Goal: Information Seeking & Learning: Compare options

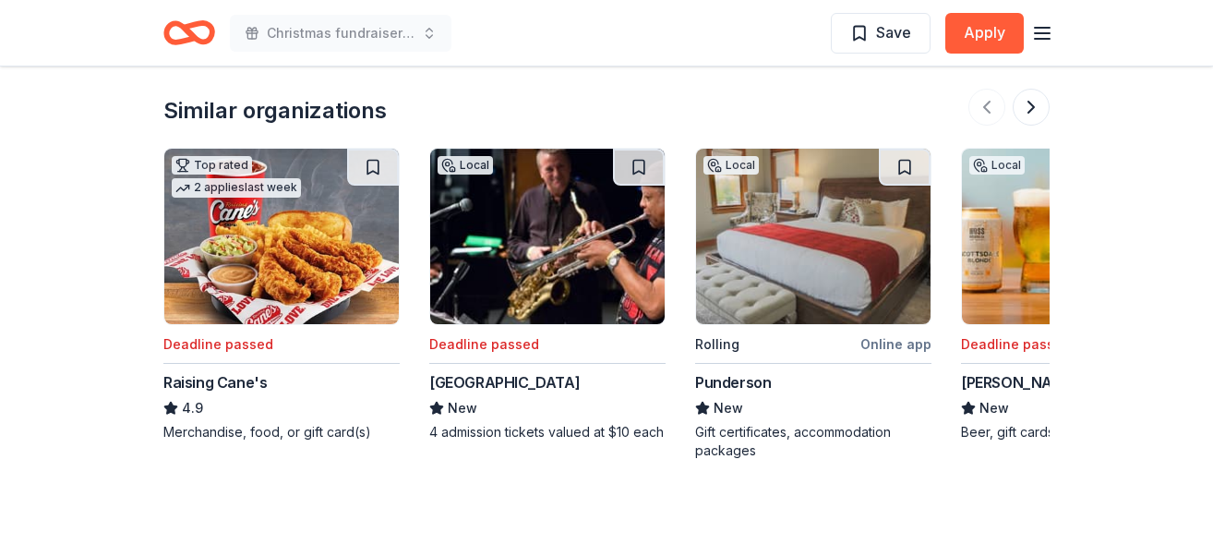
scroll to position [2091, 0]
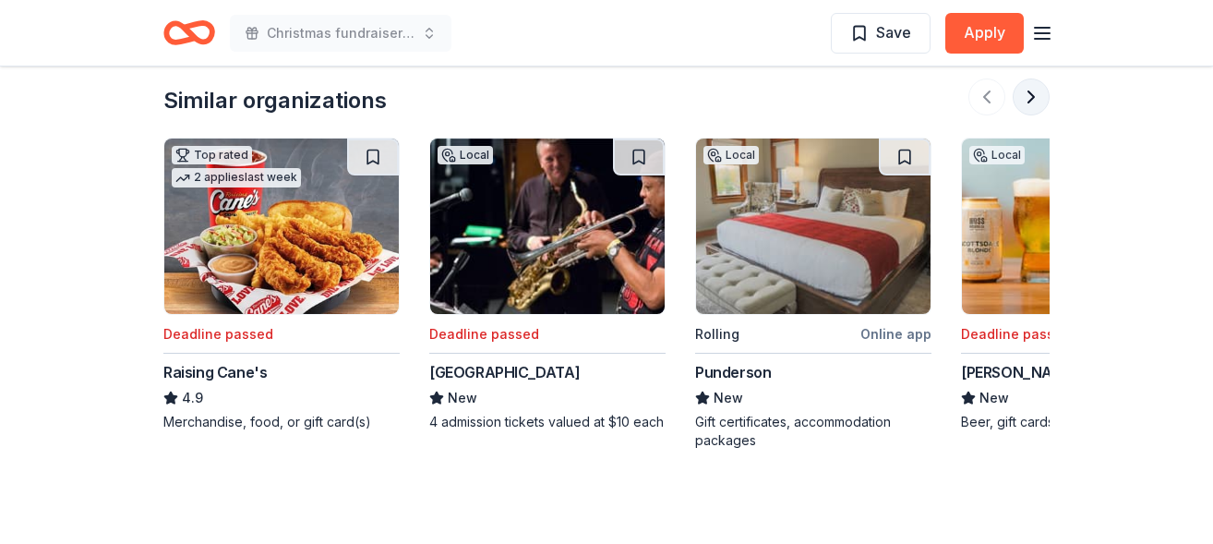
click at [1031, 98] on button at bounding box center [1030, 96] width 37 height 37
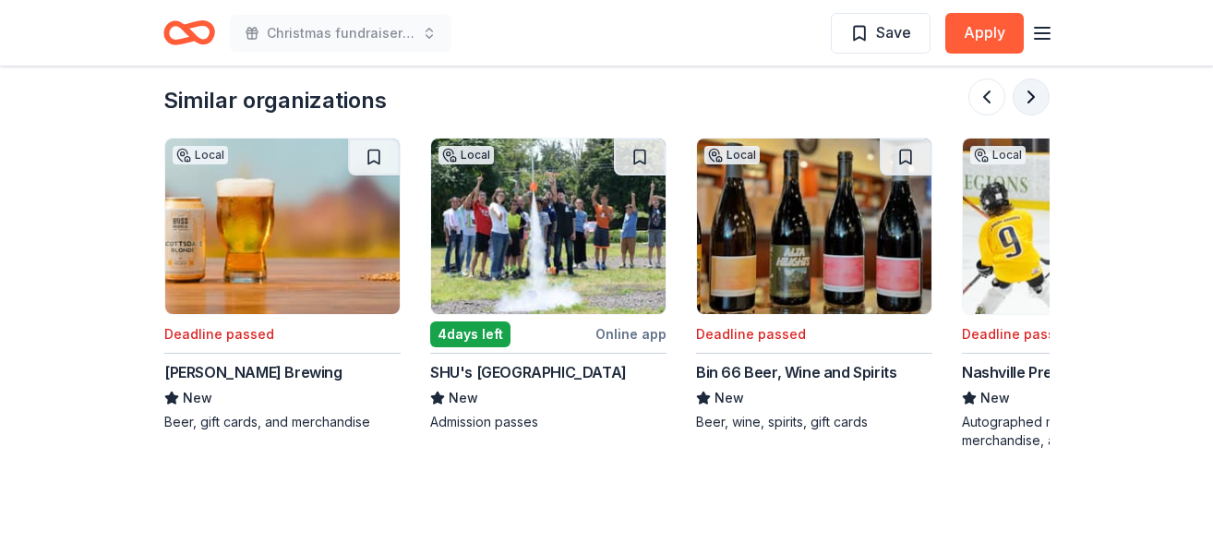
scroll to position [0, 797]
click at [1031, 98] on button at bounding box center [1030, 96] width 37 height 37
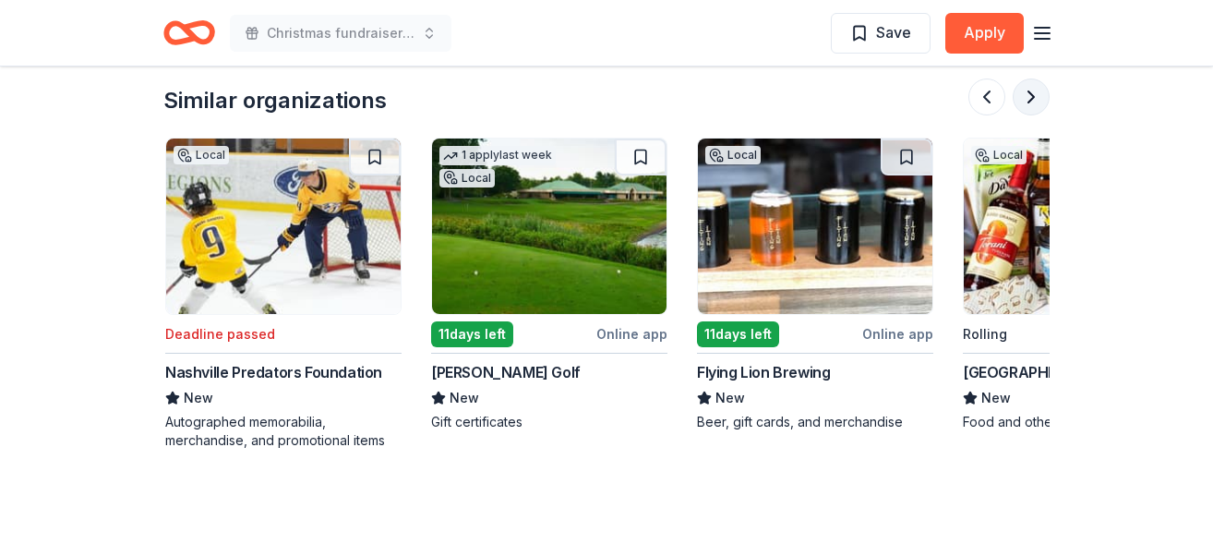
scroll to position [0, 1595]
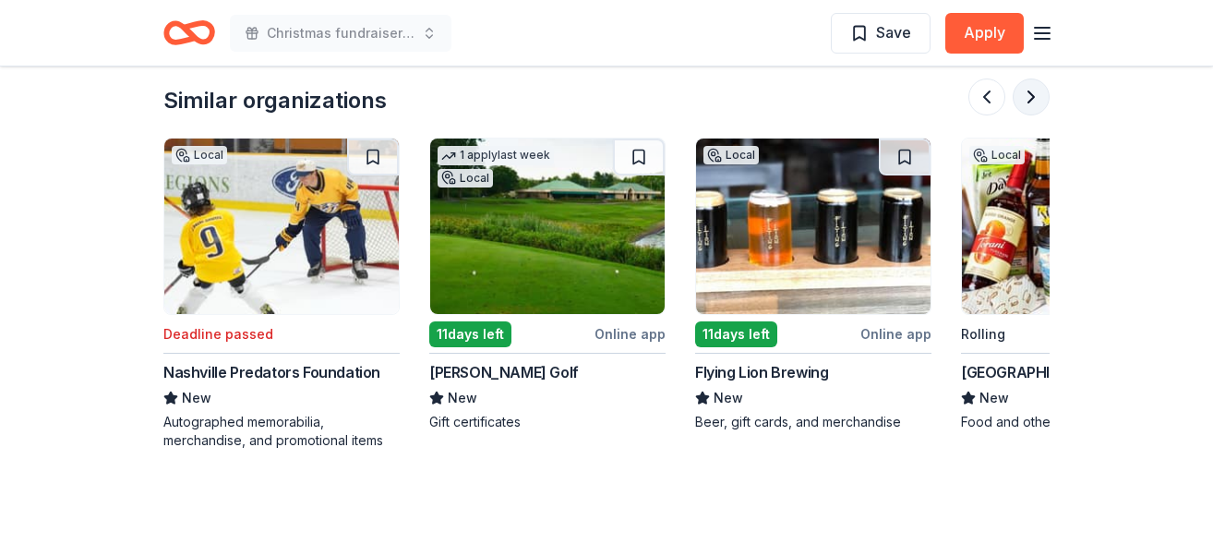
click at [1031, 98] on button at bounding box center [1030, 96] width 37 height 37
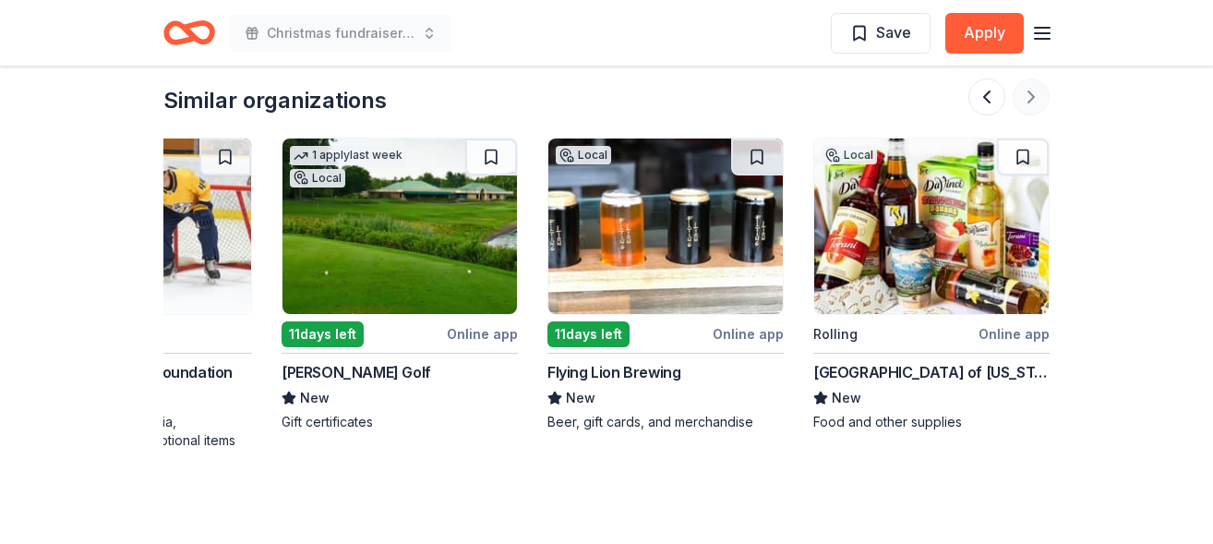
click at [1031, 98] on div at bounding box center [1008, 96] width 81 height 37
click at [981, 102] on button at bounding box center [986, 96] width 37 height 37
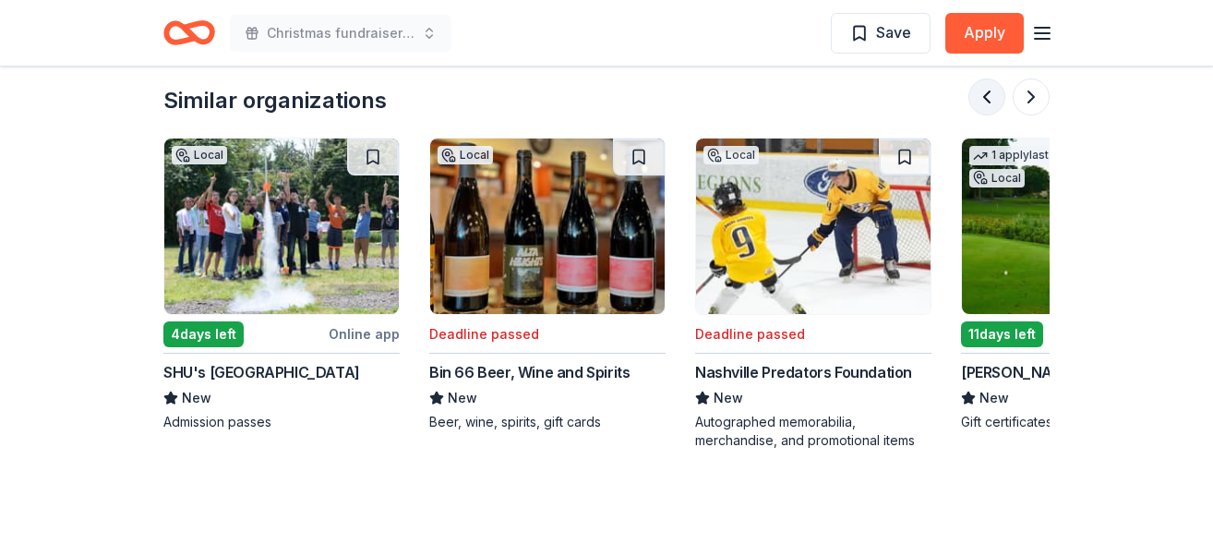
click at [981, 102] on button at bounding box center [986, 96] width 37 height 37
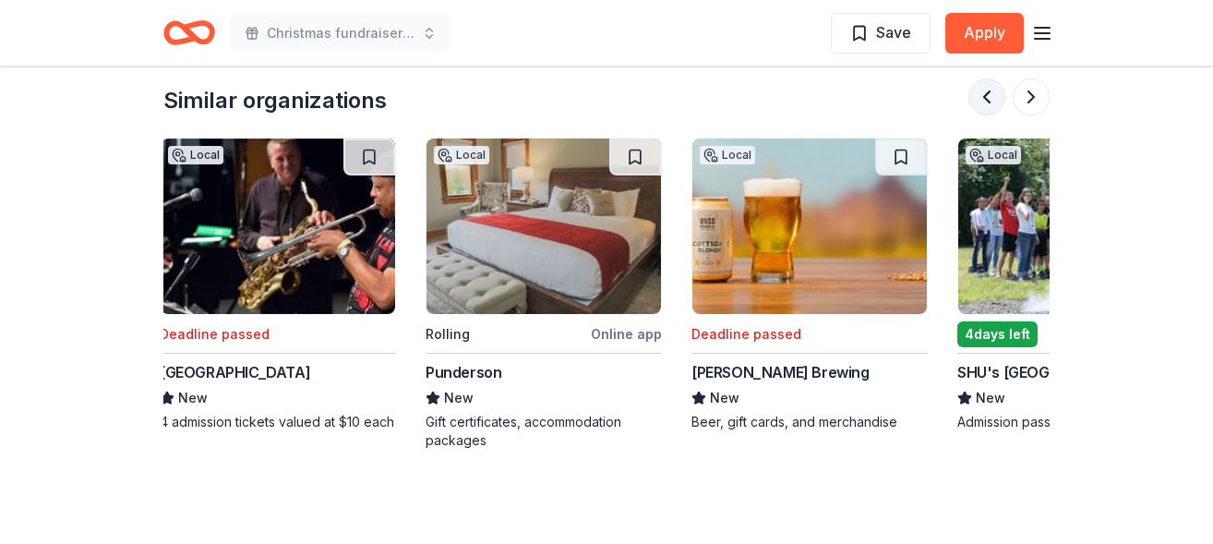
scroll to position [0, 266]
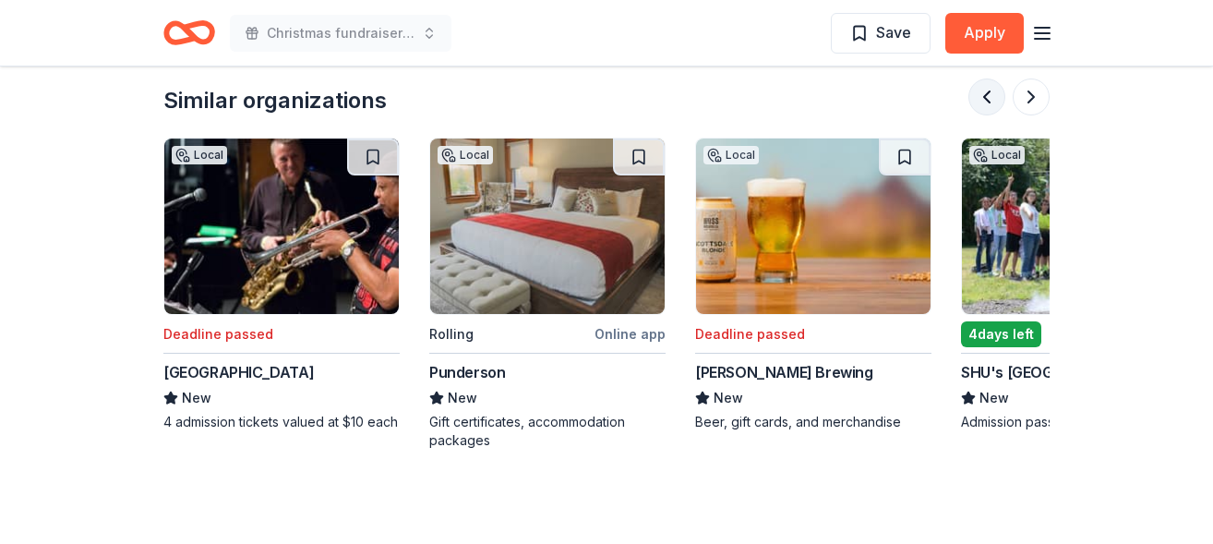
click at [981, 102] on button at bounding box center [986, 96] width 37 height 37
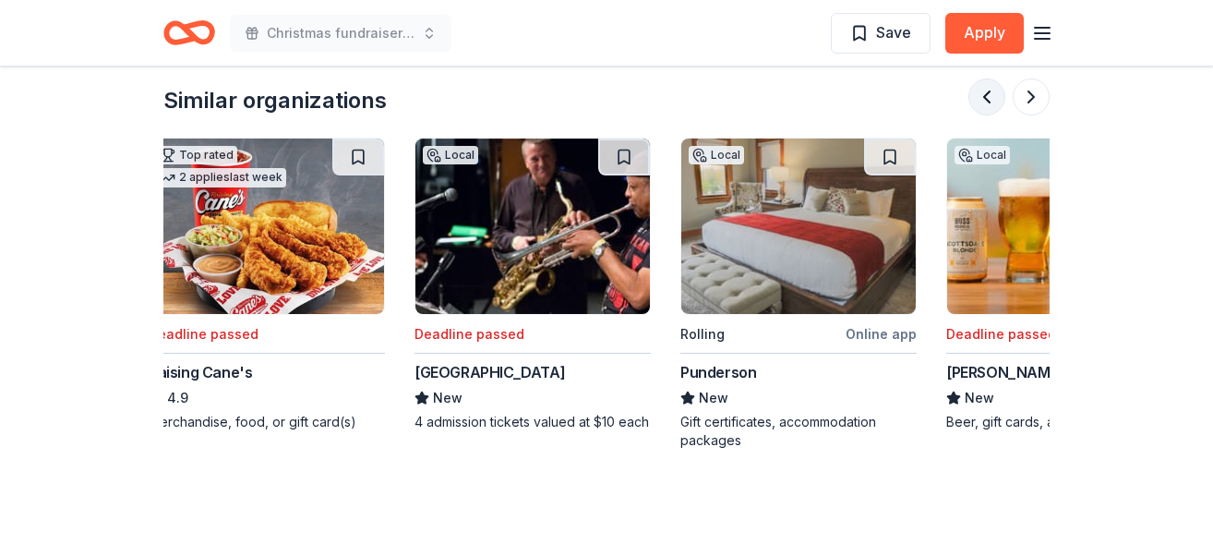
scroll to position [0, 0]
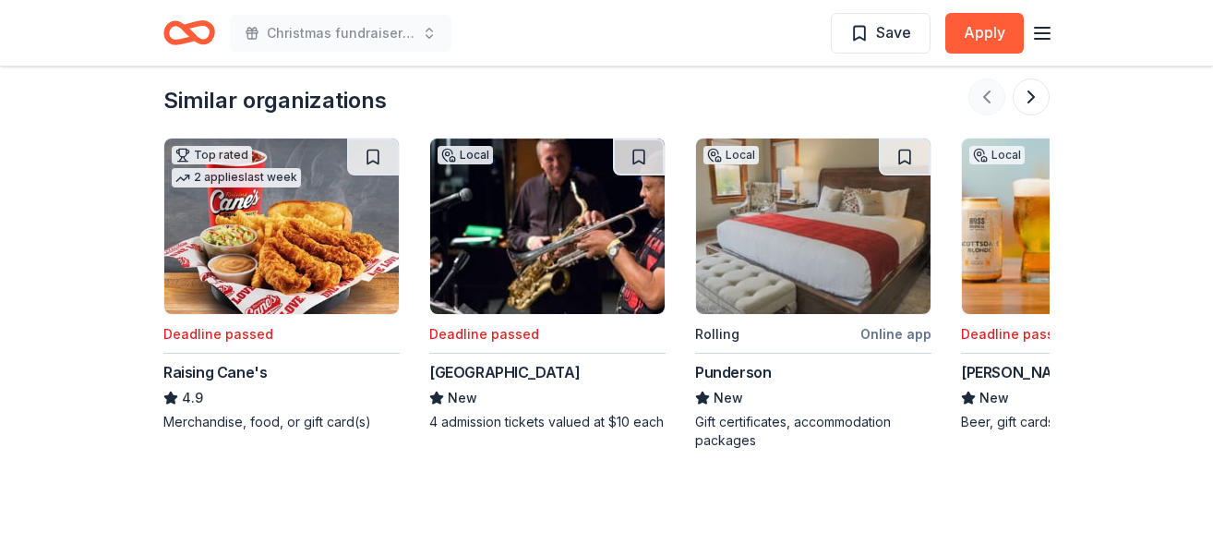
click at [981, 102] on div at bounding box center [1008, 96] width 81 height 37
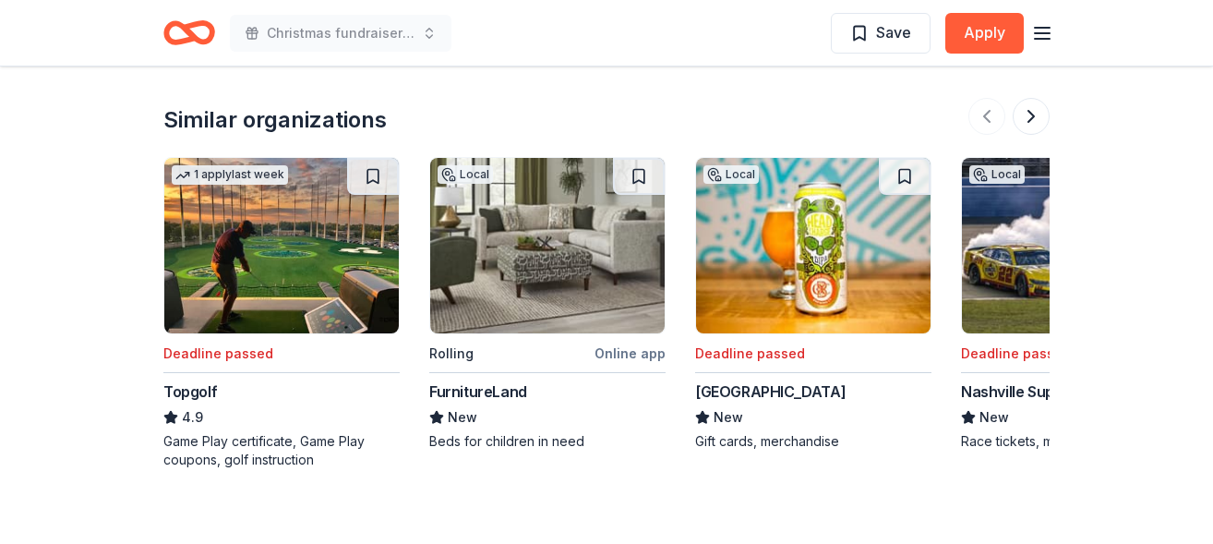
scroll to position [2547, 0]
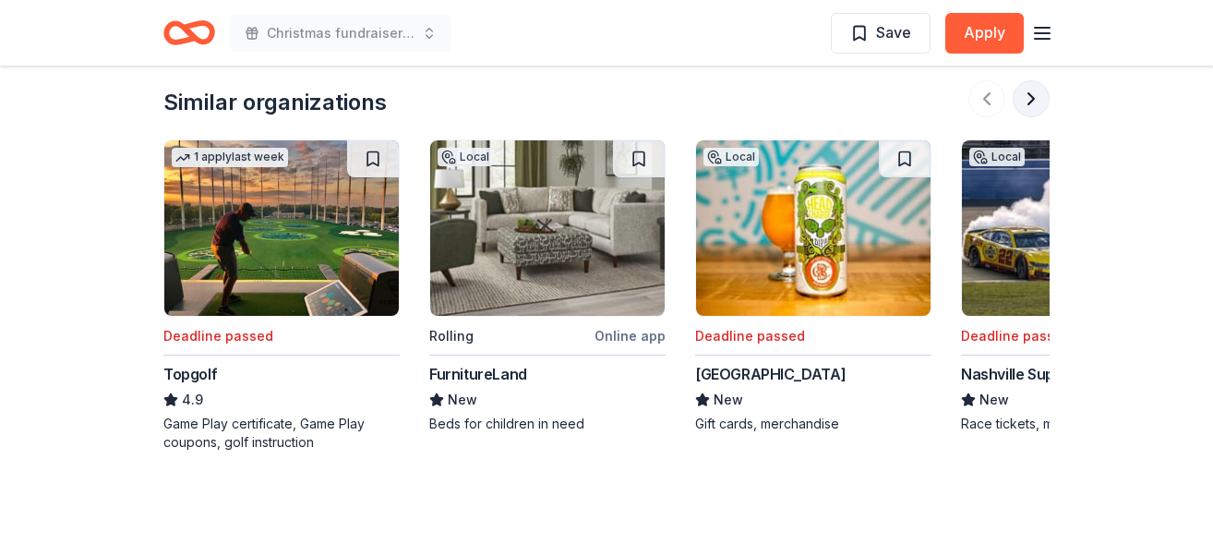
click at [1036, 101] on button at bounding box center [1030, 98] width 37 height 37
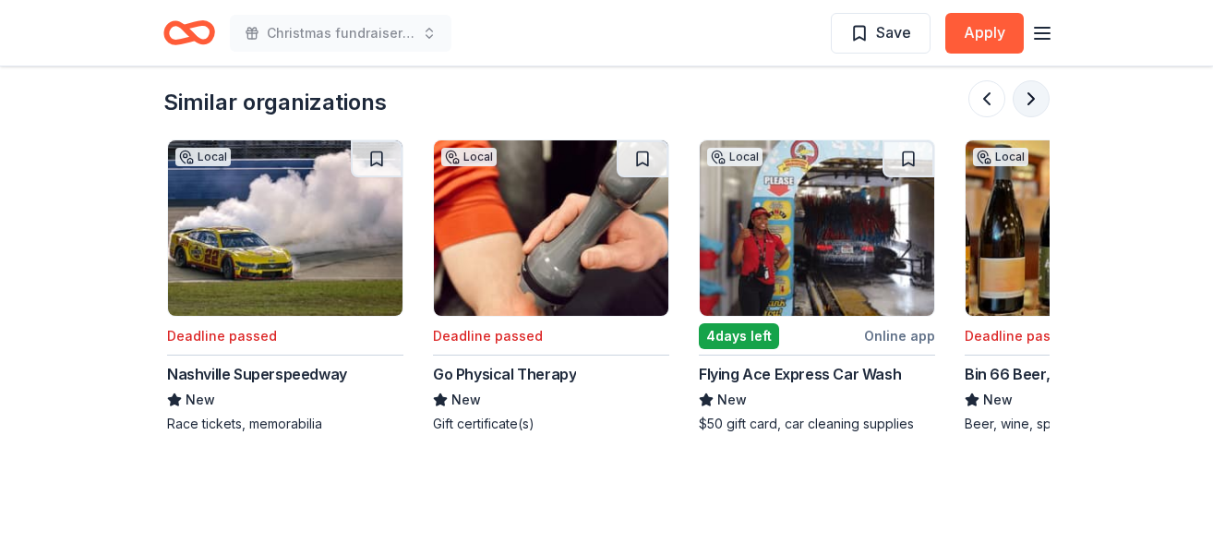
scroll to position [0, 797]
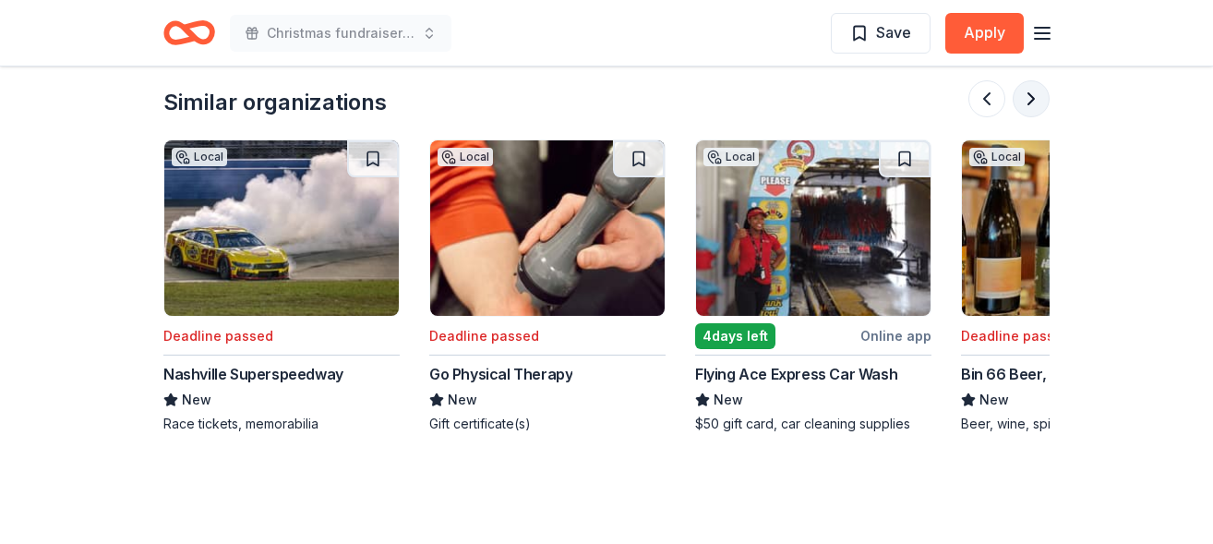
click at [1036, 101] on button at bounding box center [1030, 98] width 37 height 37
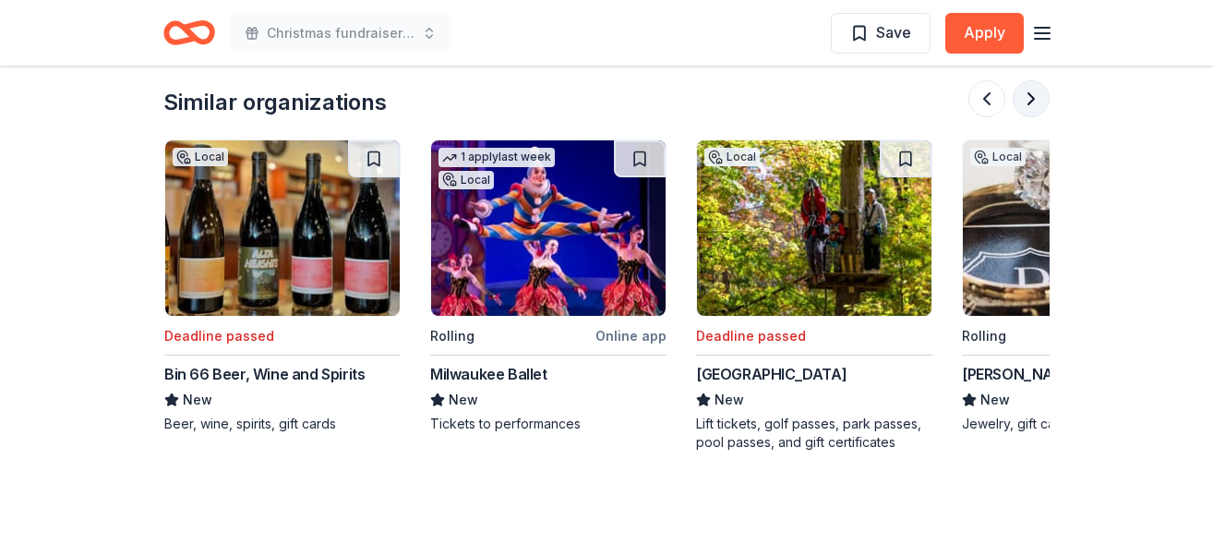
scroll to position [0, 1595]
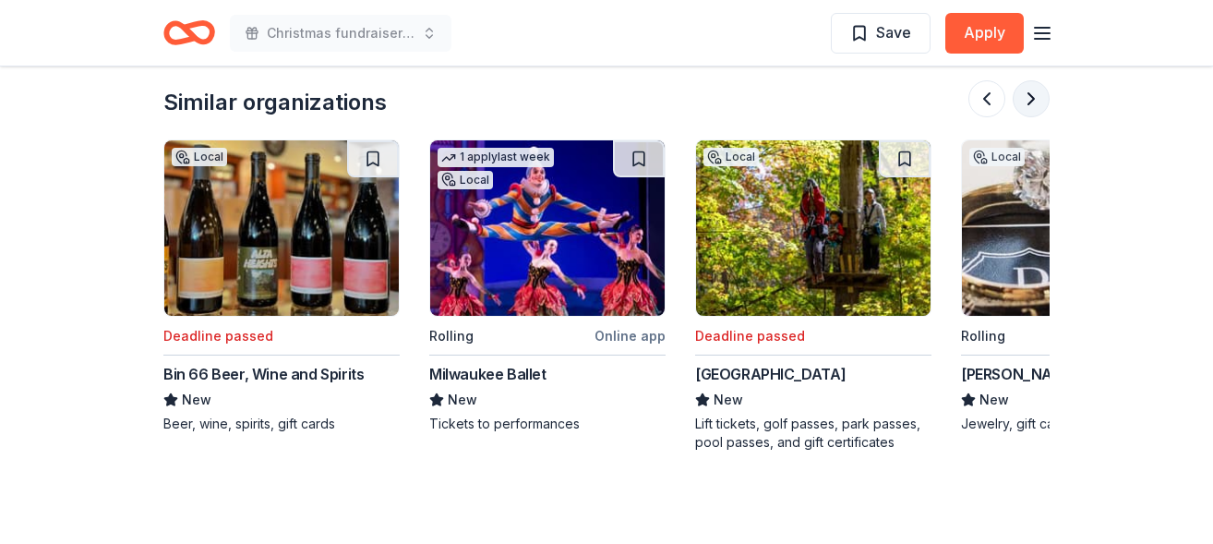
click at [1029, 102] on button at bounding box center [1030, 98] width 37 height 37
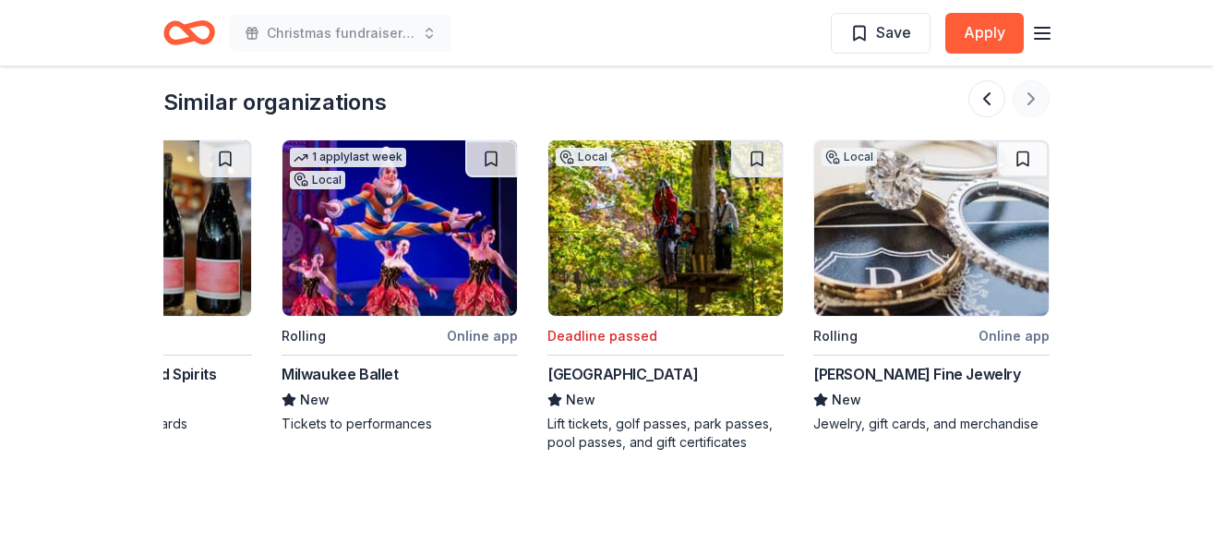
click at [1029, 102] on div at bounding box center [1008, 98] width 81 height 37
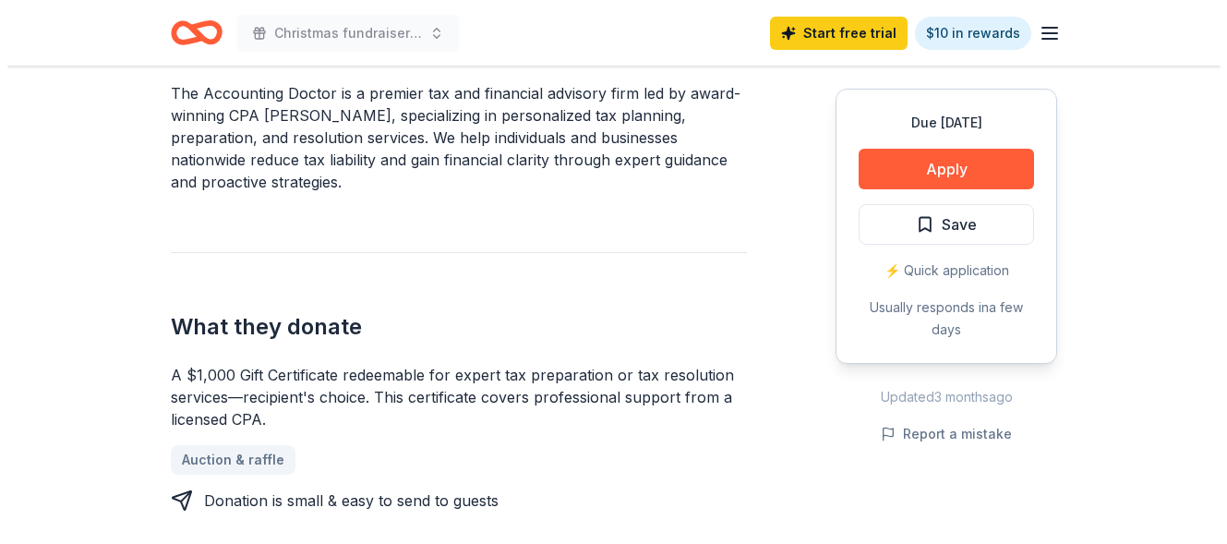
scroll to position [600, 0]
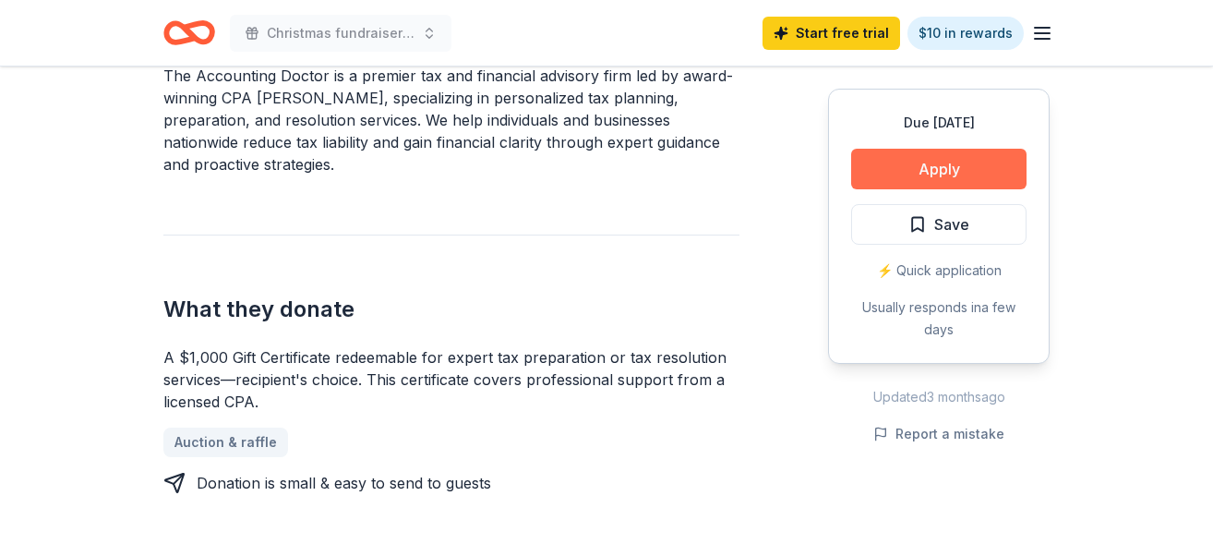
click at [905, 169] on button "Apply" at bounding box center [938, 169] width 175 height 41
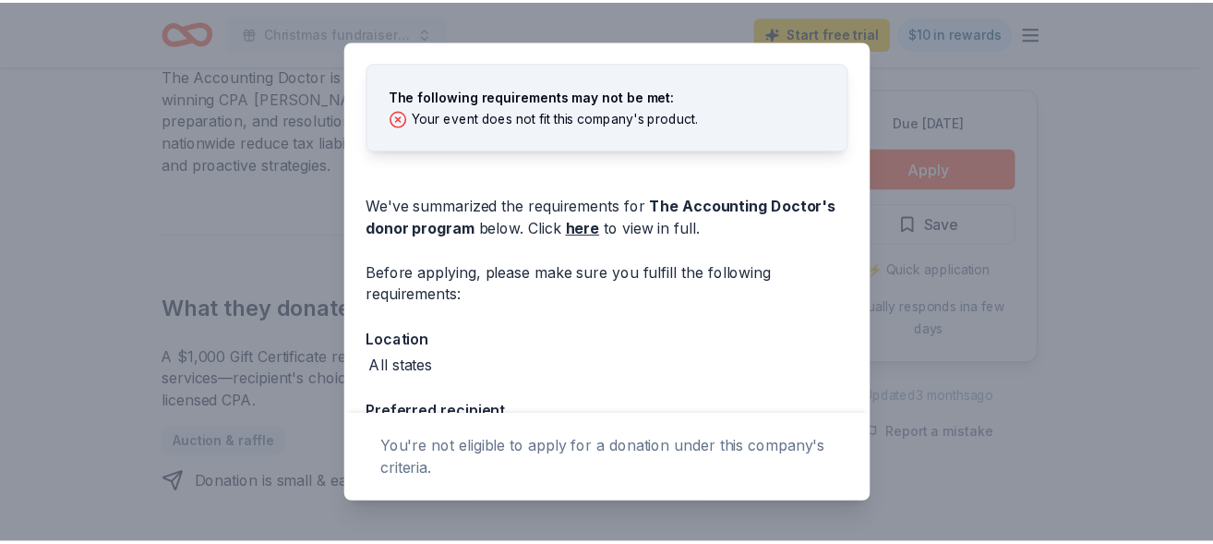
scroll to position [0, 0]
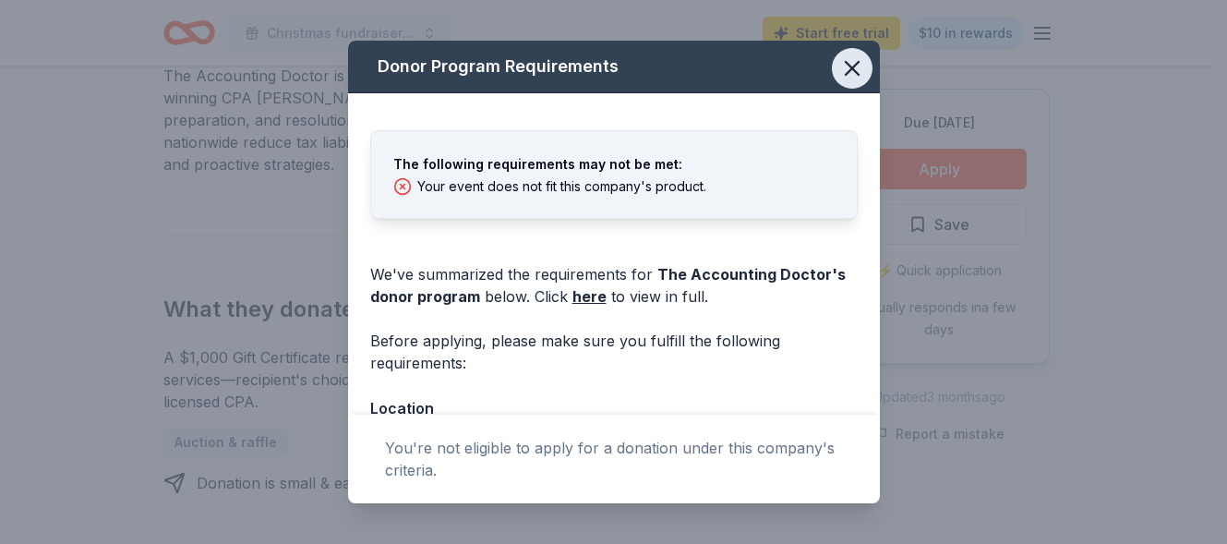
click at [839, 73] on icon "button" at bounding box center [852, 68] width 26 height 26
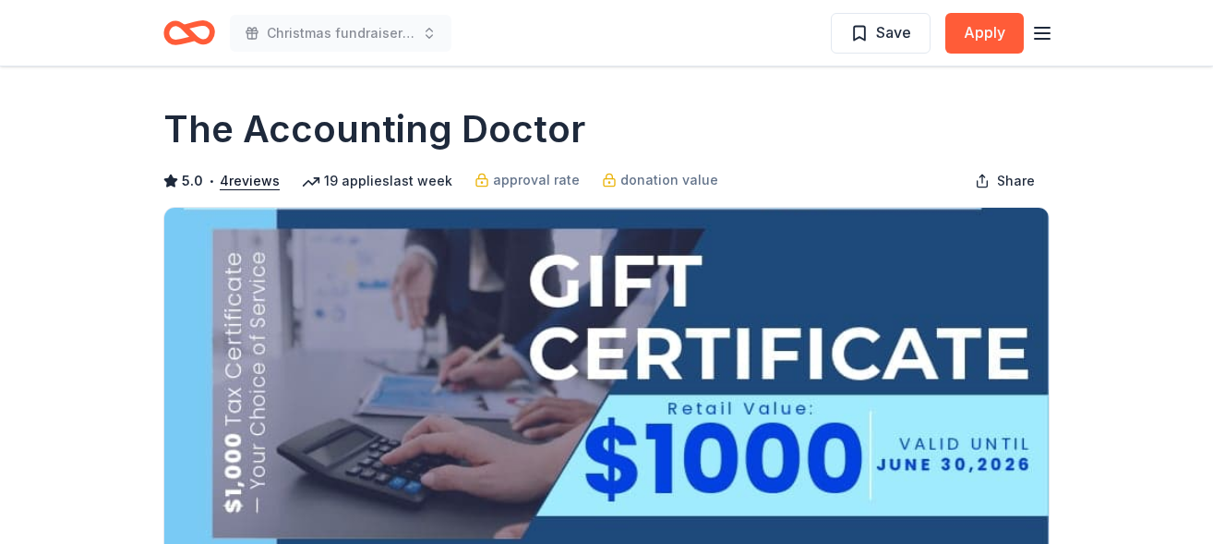
click at [202, 23] on icon "Home" at bounding box center [198, 32] width 29 height 18
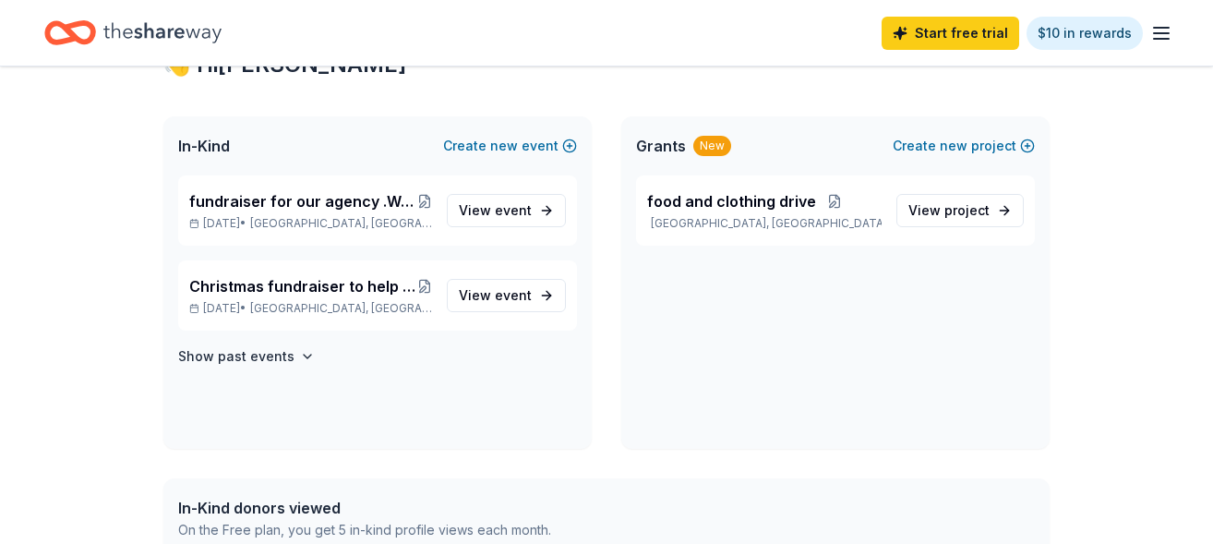
scroll to position [367, 0]
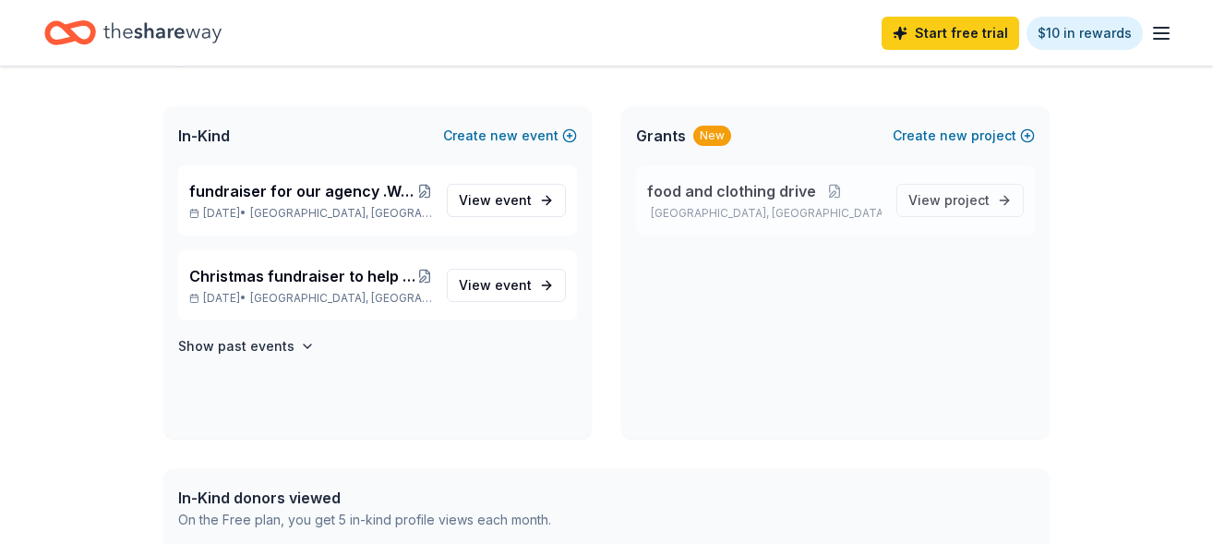
click at [691, 193] on span "food and clothing drive" at bounding box center [731, 191] width 169 height 22
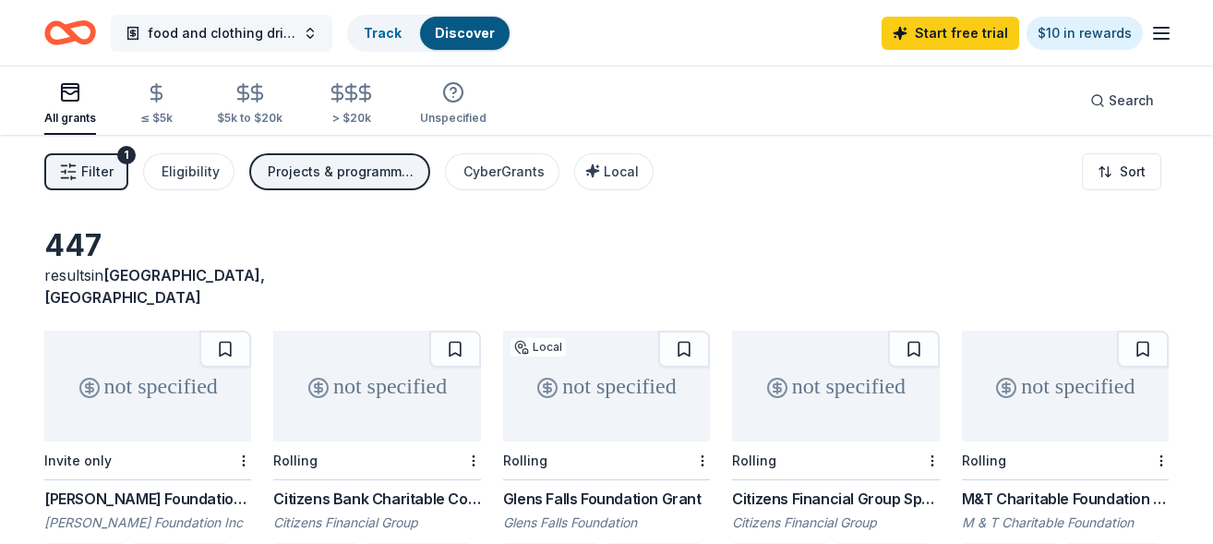
click at [301, 33] on button "food and clothing drive" at bounding box center [222, 33] width 222 height 37
click at [557, 487] on div "Glens Falls Foundation Grant" at bounding box center [606, 498] width 207 height 22
click at [561, 487] on div "Glens Falls Foundation Grant" at bounding box center [606, 498] width 207 height 22
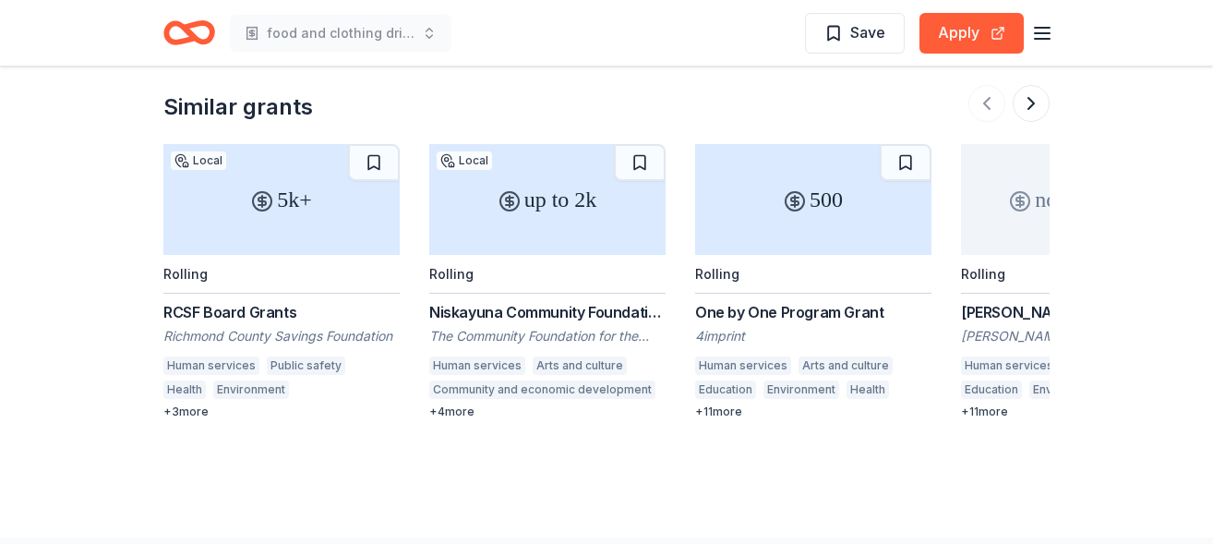
scroll to position [1892, 0]
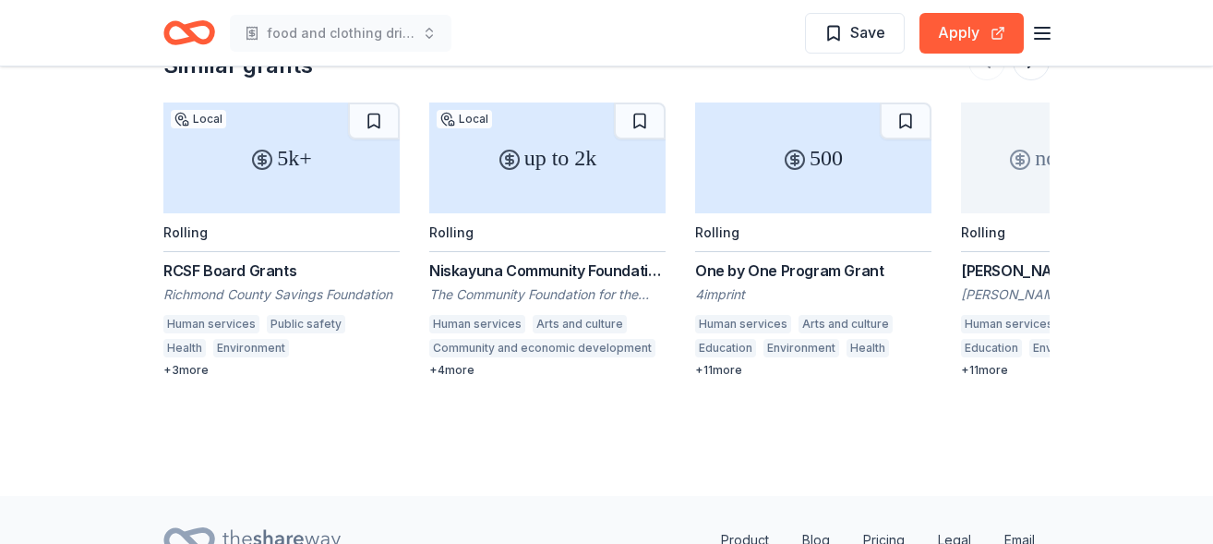
click at [490, 150] on div "up to 2k" at bounding box center [547, 157] width 236 height 111
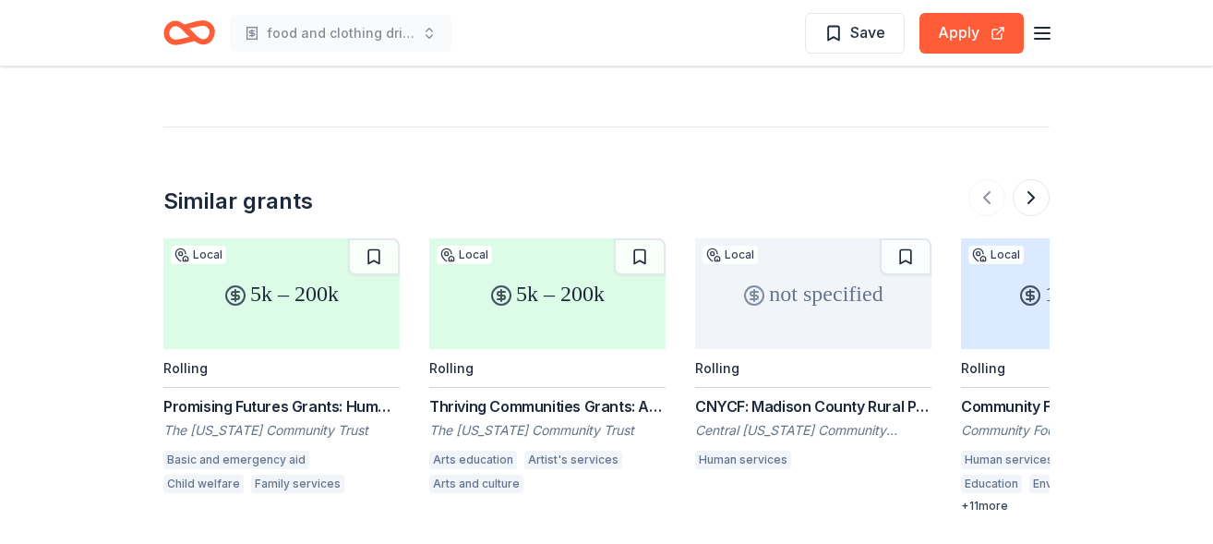
scroll to position [2169, 0]
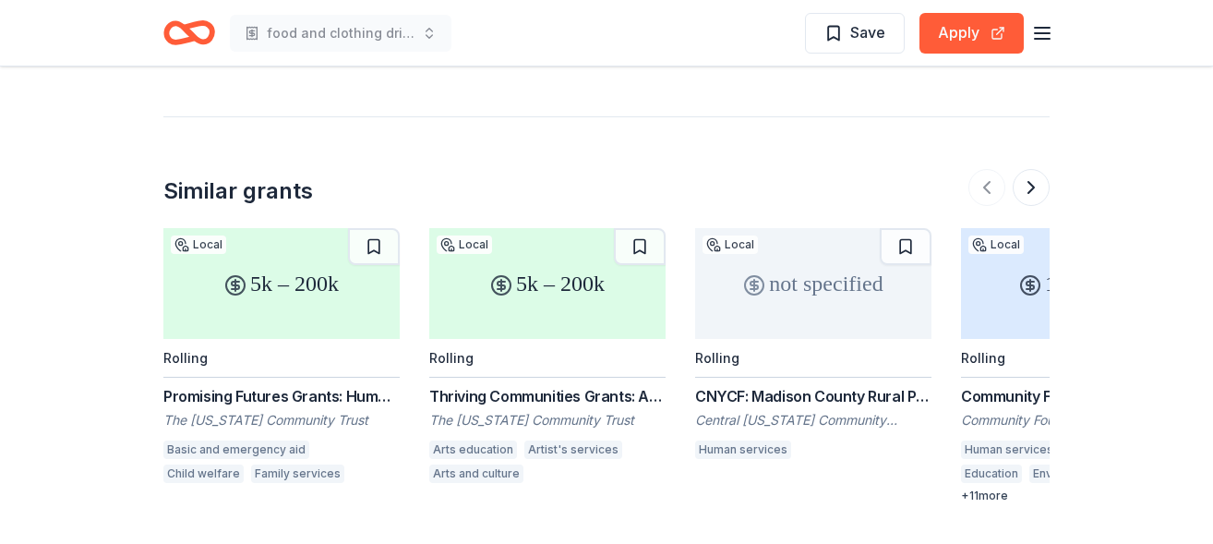
click at [546, 228] on div "5k – 200k" at bounding box center [547, 283] width 236 height 111
drag, startPoint x: 1120, startPoint y: 221, endPoint x: 1135, endPoint y: 226, distance: 15.8
click at [1029, 169] on button at bounding box center [1030, 187] width 37 height 37
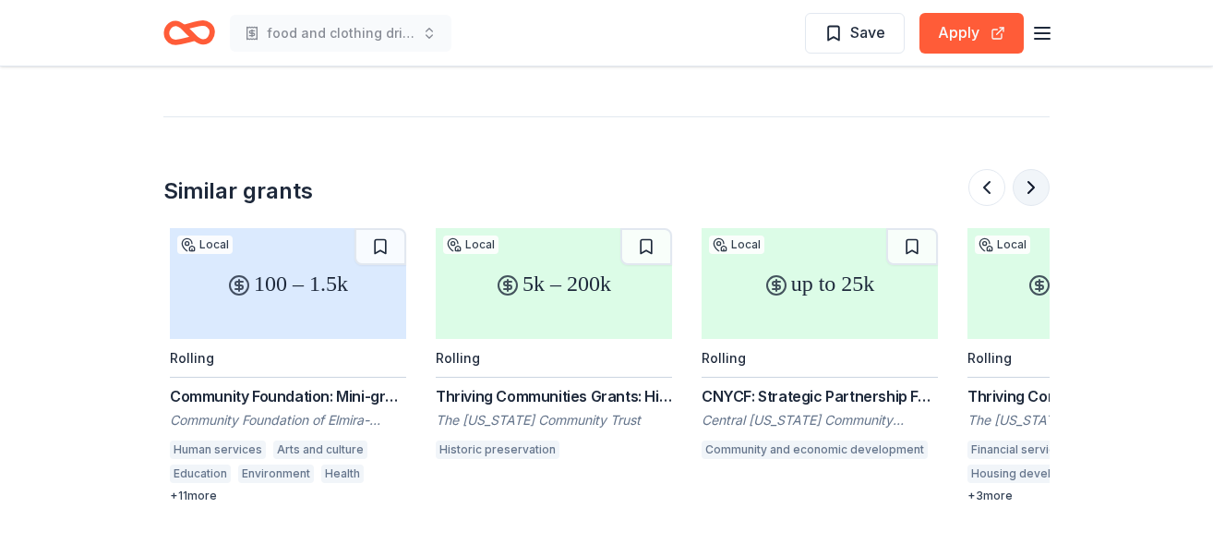
scroll to position [0, 797]
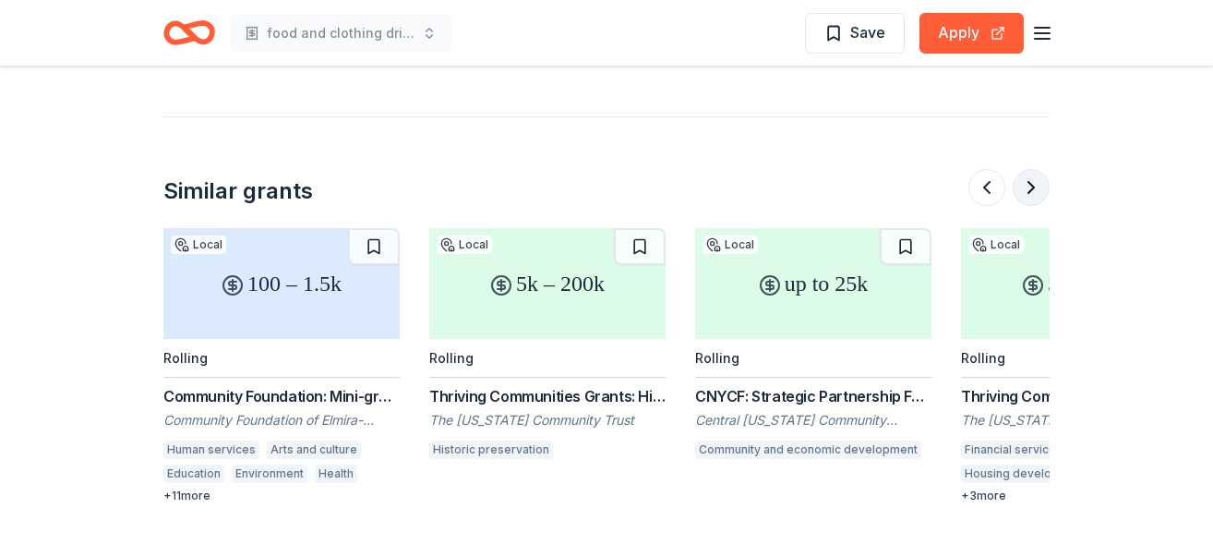
click at [1029, 169] on button at bounding box center [1030, 187] width 37 height 37
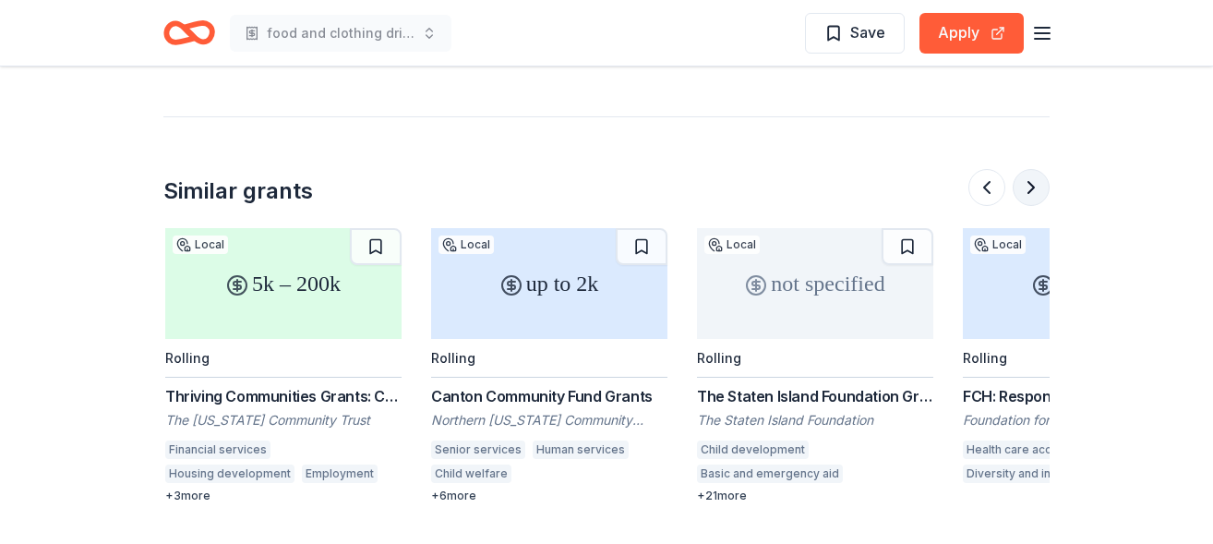
scroll to position [0, 1595]
click at [521, 228] on div "up to 2k" at bounding box center [547, 283] width 236 height 111
click at [1026, 169] on button at bounding box center [1030, 187] width 37 height 37
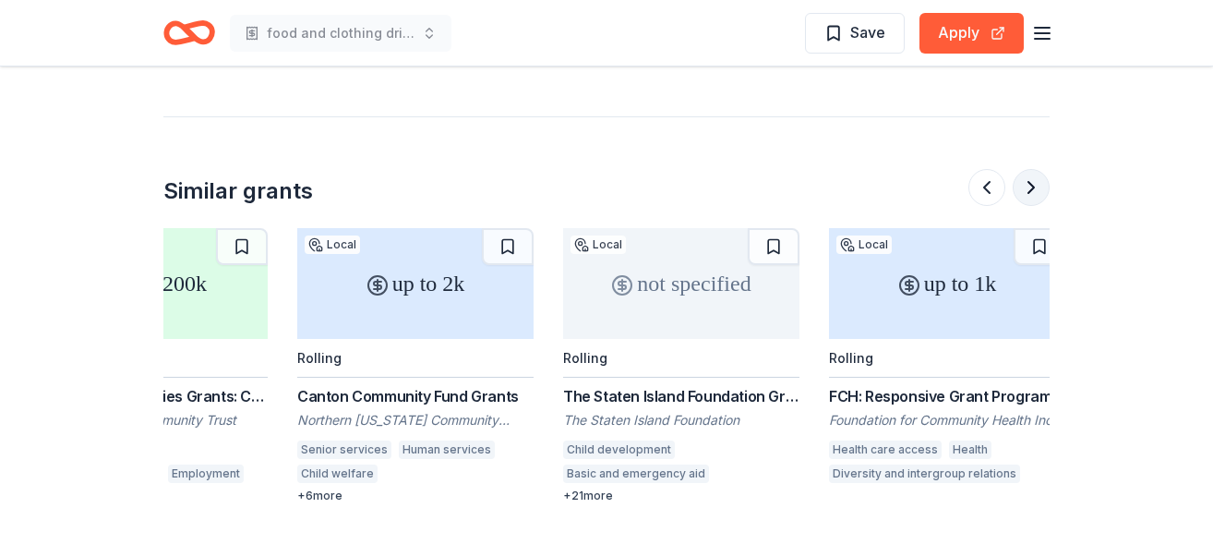
scroll to position [0, 1743]
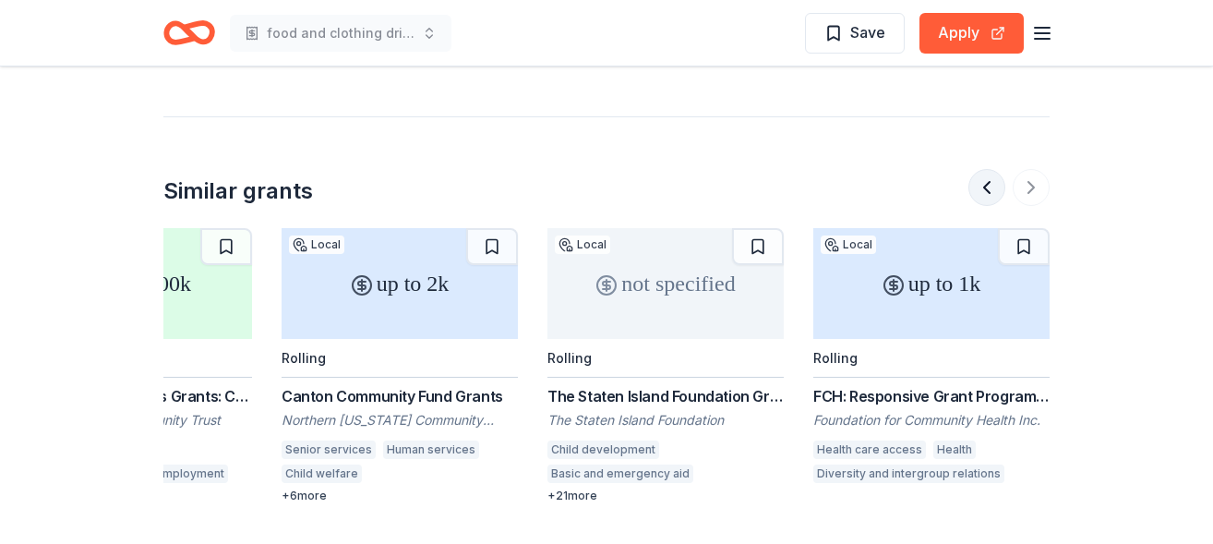
click at [984, 169] on button at bounding box center [986, 187] width 37 height 37
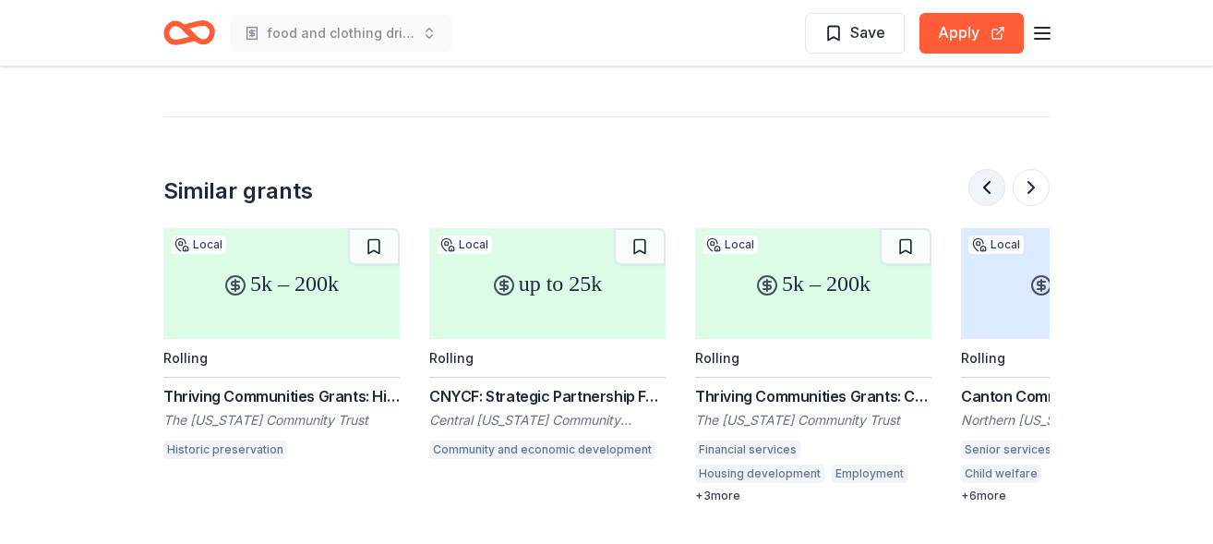
click at [984, 169] on button at bounding box center [986, 187] width 37 height 37
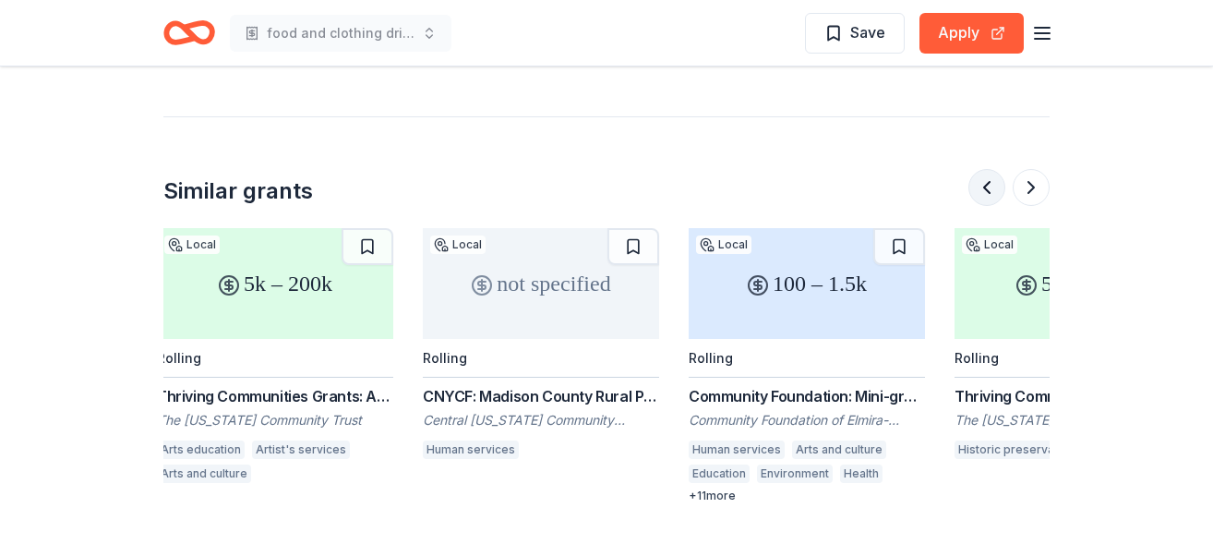
scroll to position [0, 266]
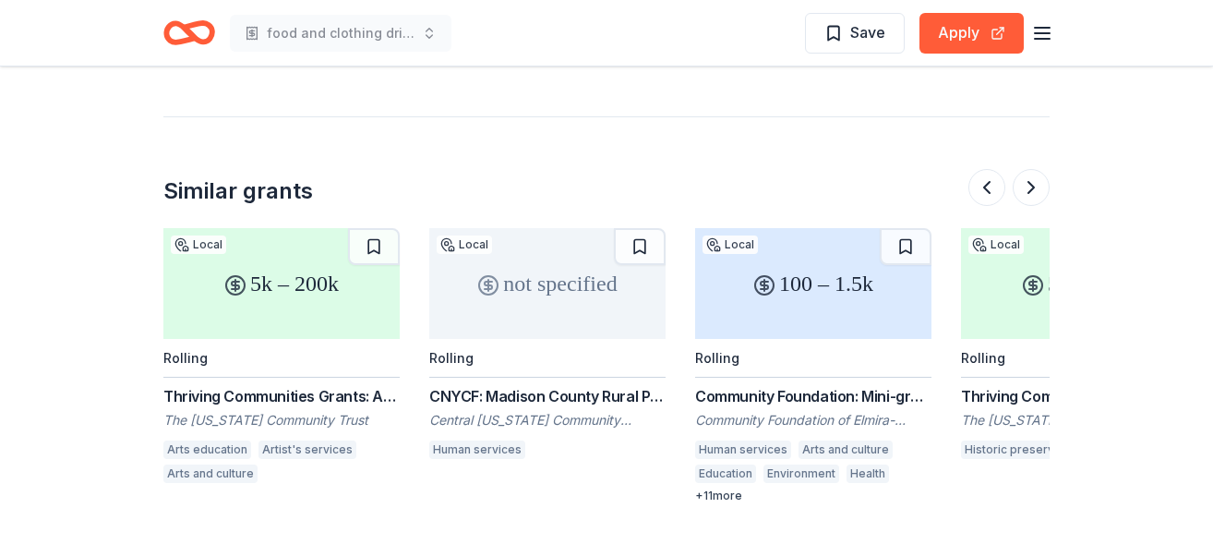
click at [788, 228] on div "100 – 1.5k" at bounding box center [813, 283] width 236 height 111
click at [990, 169] on button at bounding box center [986, 187] width 37 height 37
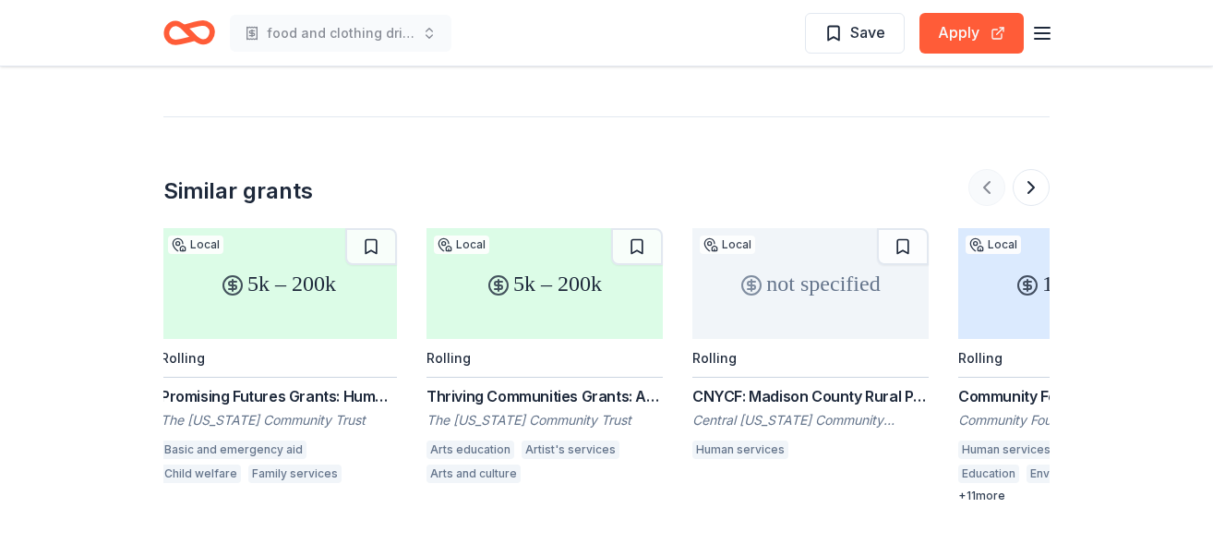
scroll to position [0, 0]
click at [990, 169] on div at bounding box center [1008, 187] width 81 height 37
click at [276, 228] on div "5k – 200k" at bounding box center [281, 283] width 236 height 111
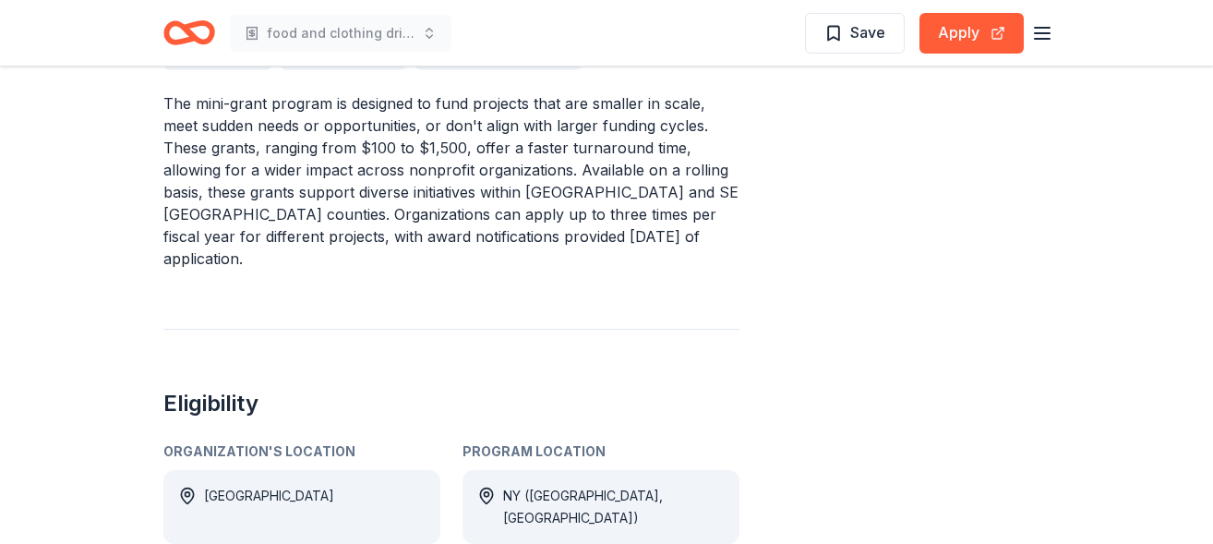
scroll to position [833, 0]
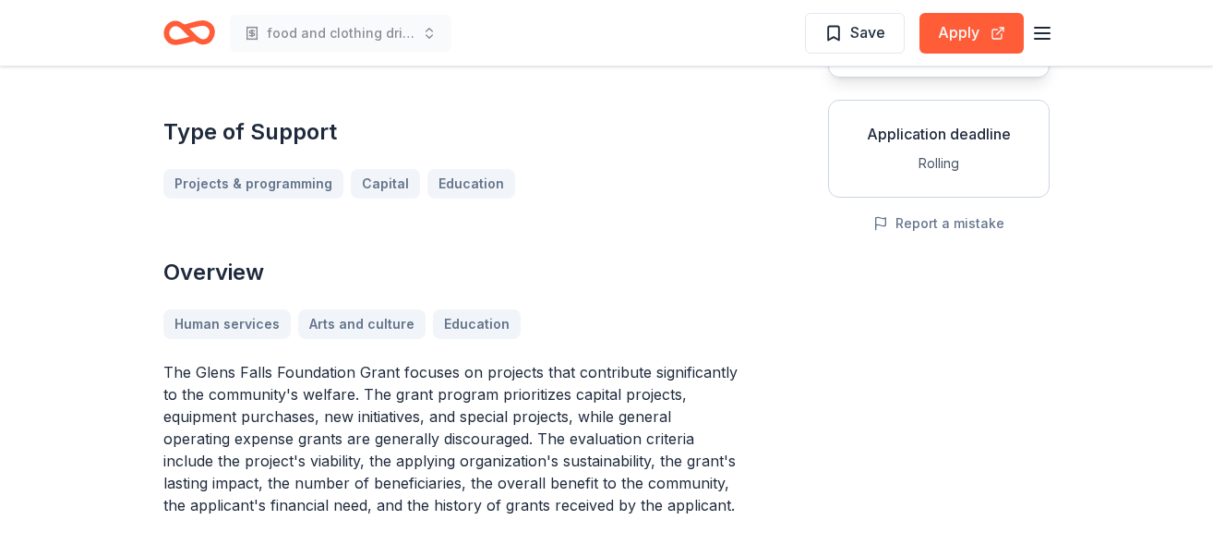
scroll to position [312, 0]
